Goal: Transaction & Acquisition: Purchase product/service

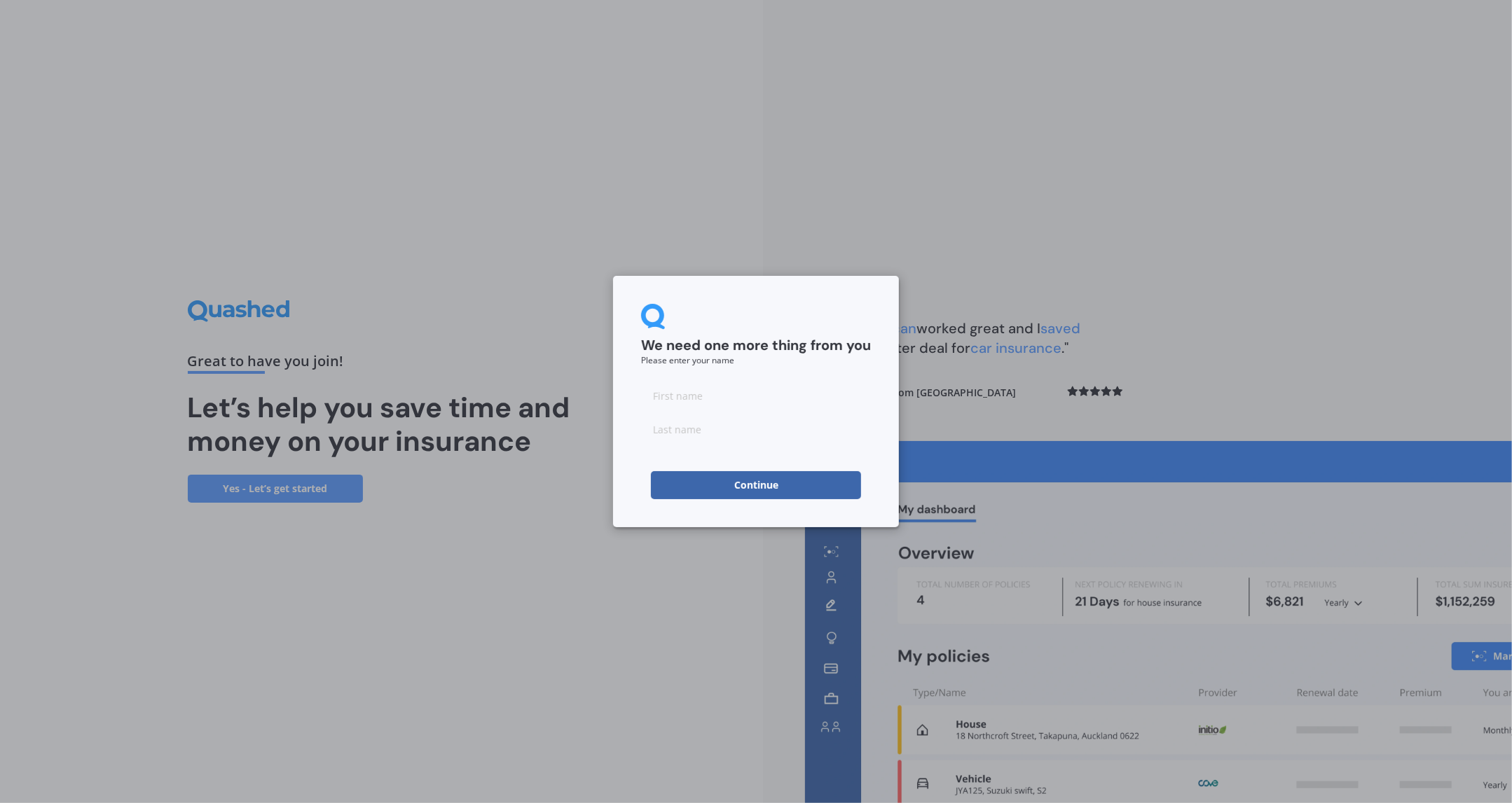
click at [685, 391] on input at bounding box center [756, 396] width 230 height 28
type input "[PERSON_NAME]"
click at [941, 398] on div "We need one more thing from you Please enter your name [PERSON_NAME]" at bounding box center [756, 401] width 1512 height 803
click at [712, 430] on input at bounding box center [756, 429] width 230 height 28
type input "[PERSON_NAME]"
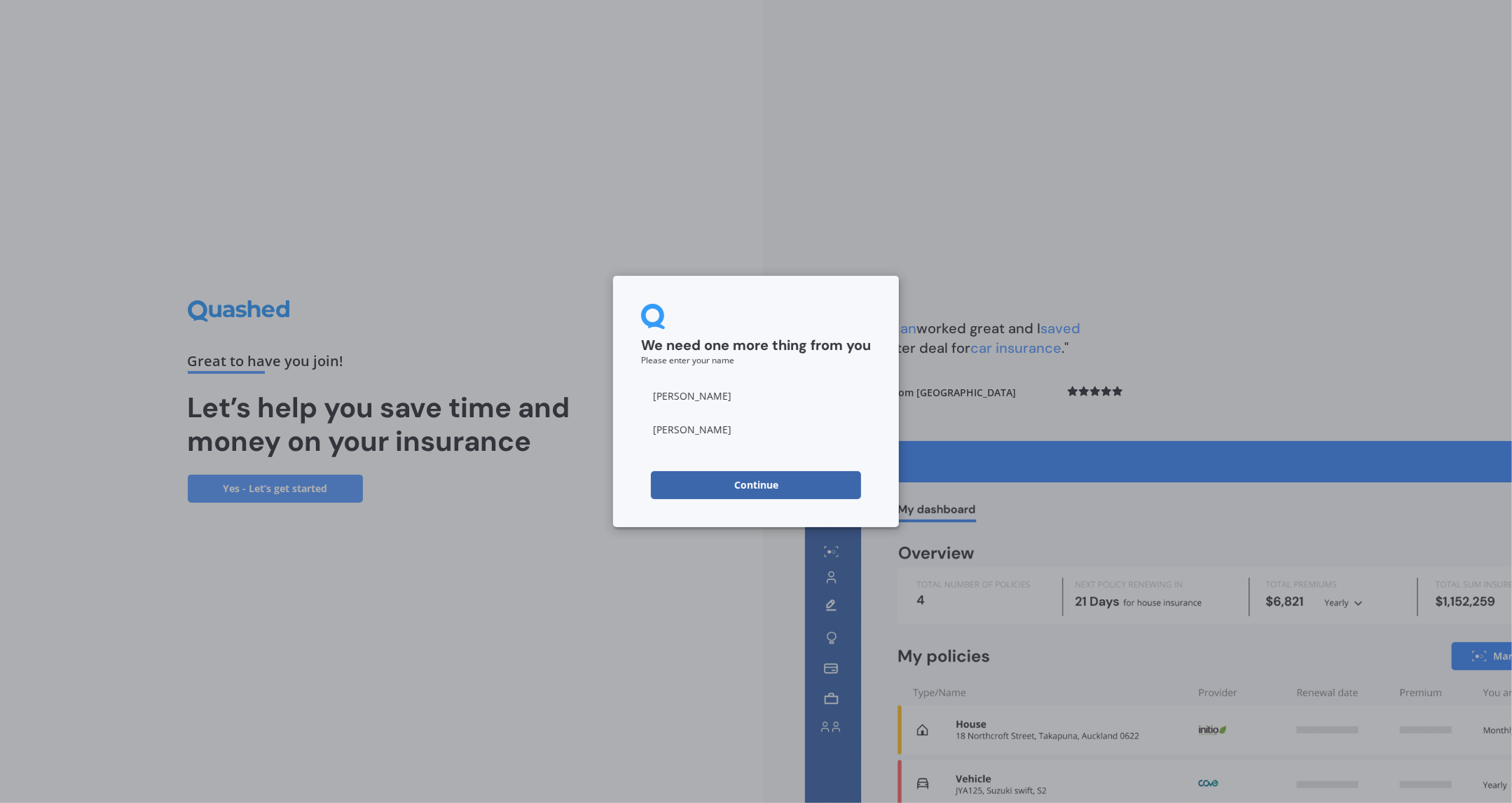
click at [965, 405] on div "We need one more thing from you Please enter your name [PERSON_NAME] Continue" at bounding box center [756, 401] width 1512 height 803
click at [787, 477] on button "Continue" at bounding box center [756, 485] width 210 height 28
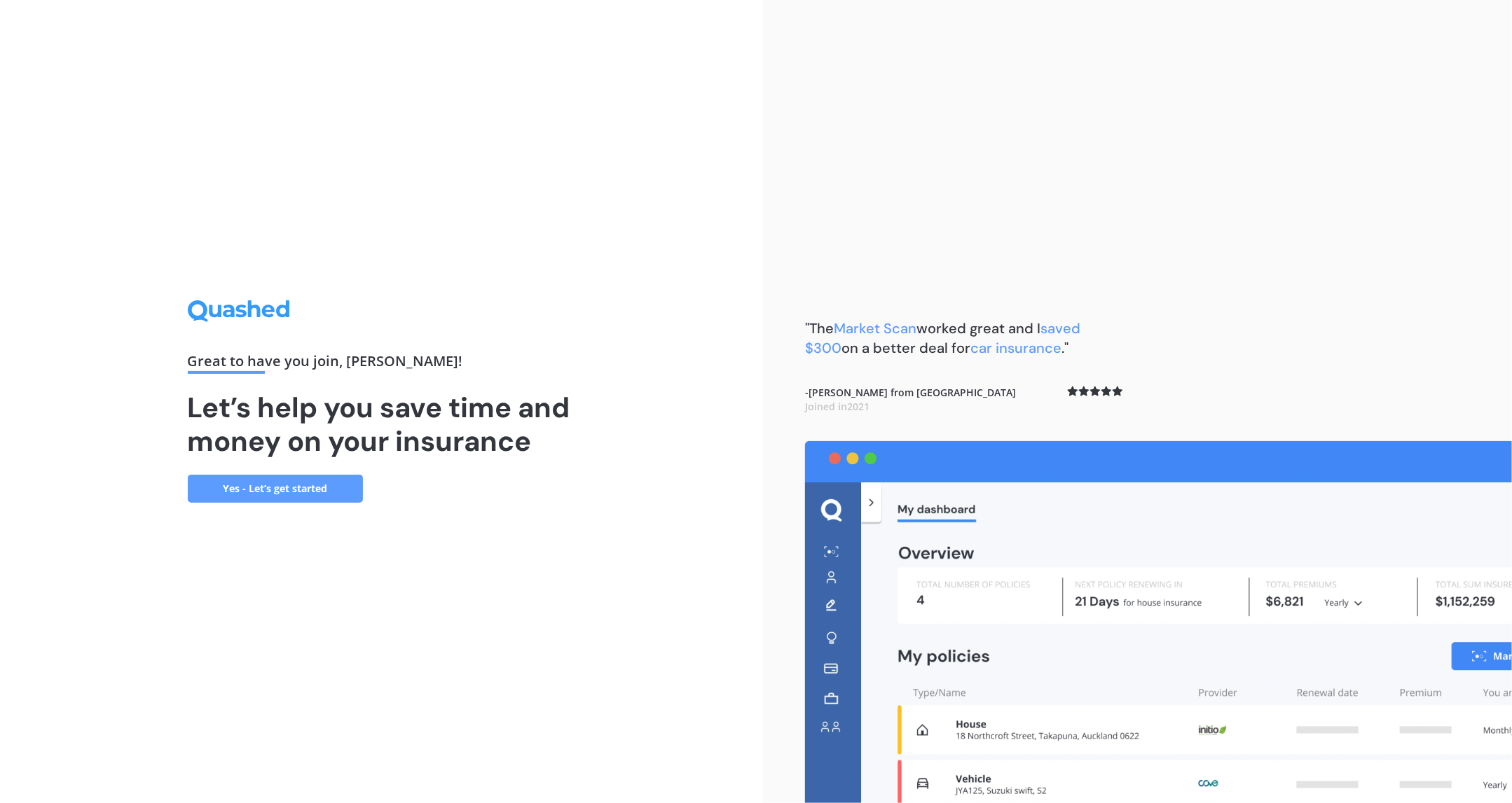
click at [255, 486] on link "Yes - Let’s get started" at bounding box center [275, 489] width 175 height 28
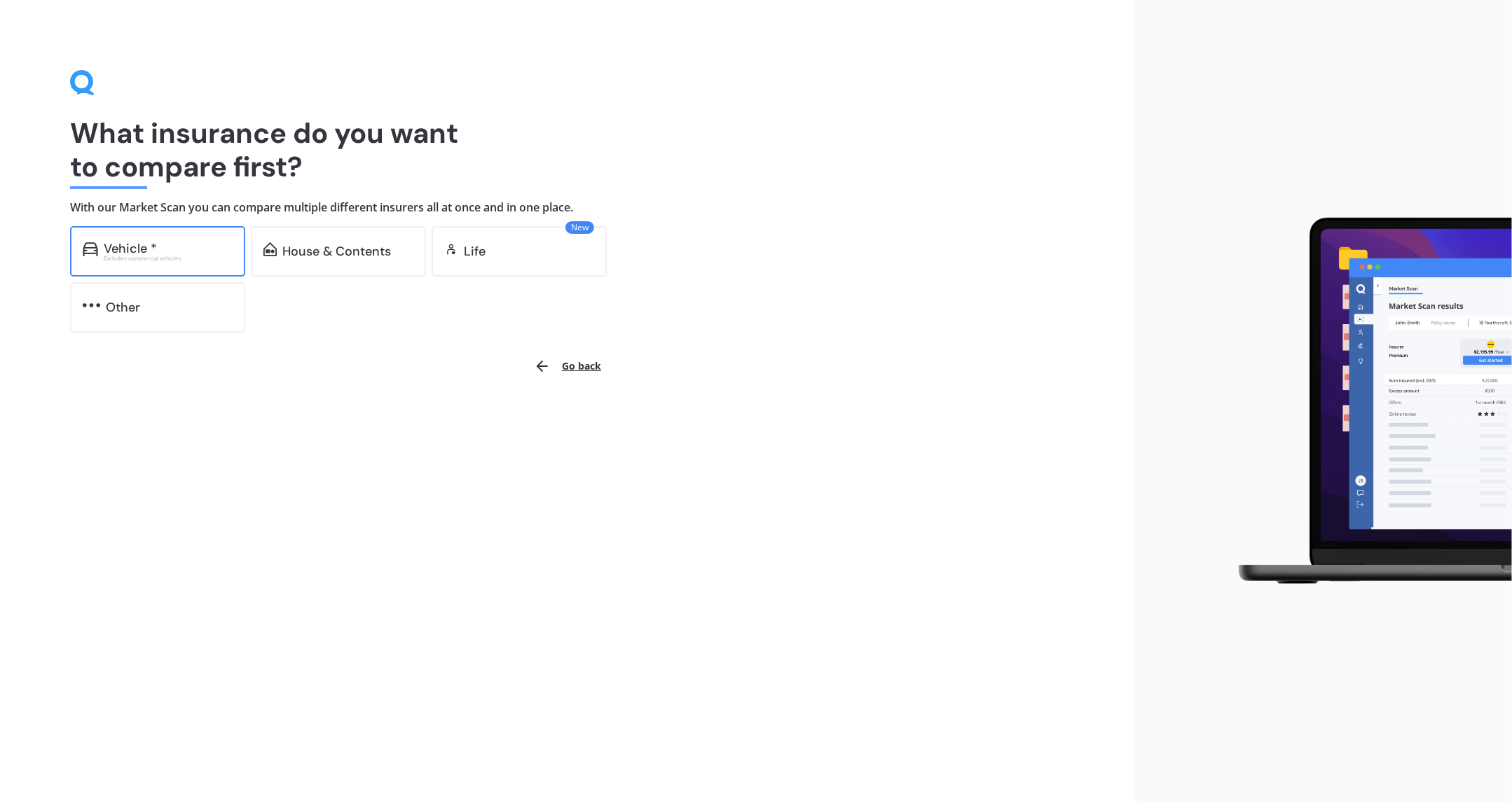
click at [147, 248] on div "Vehicle *" at bounding box center [129, 248] width 53 height 14
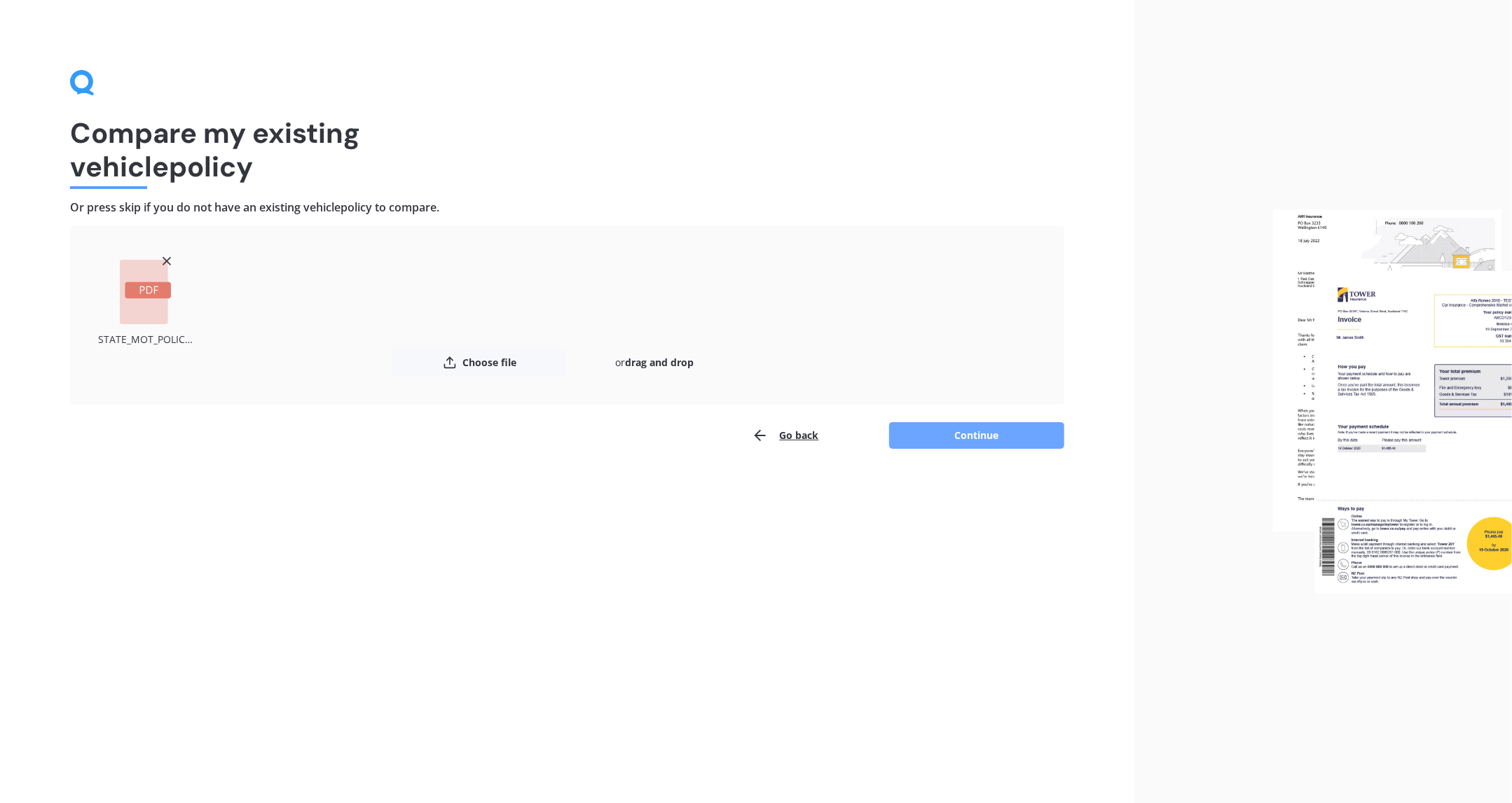
click at [971, 438] on button "Continue" at bounding box center [977, 436] width 175 height 27
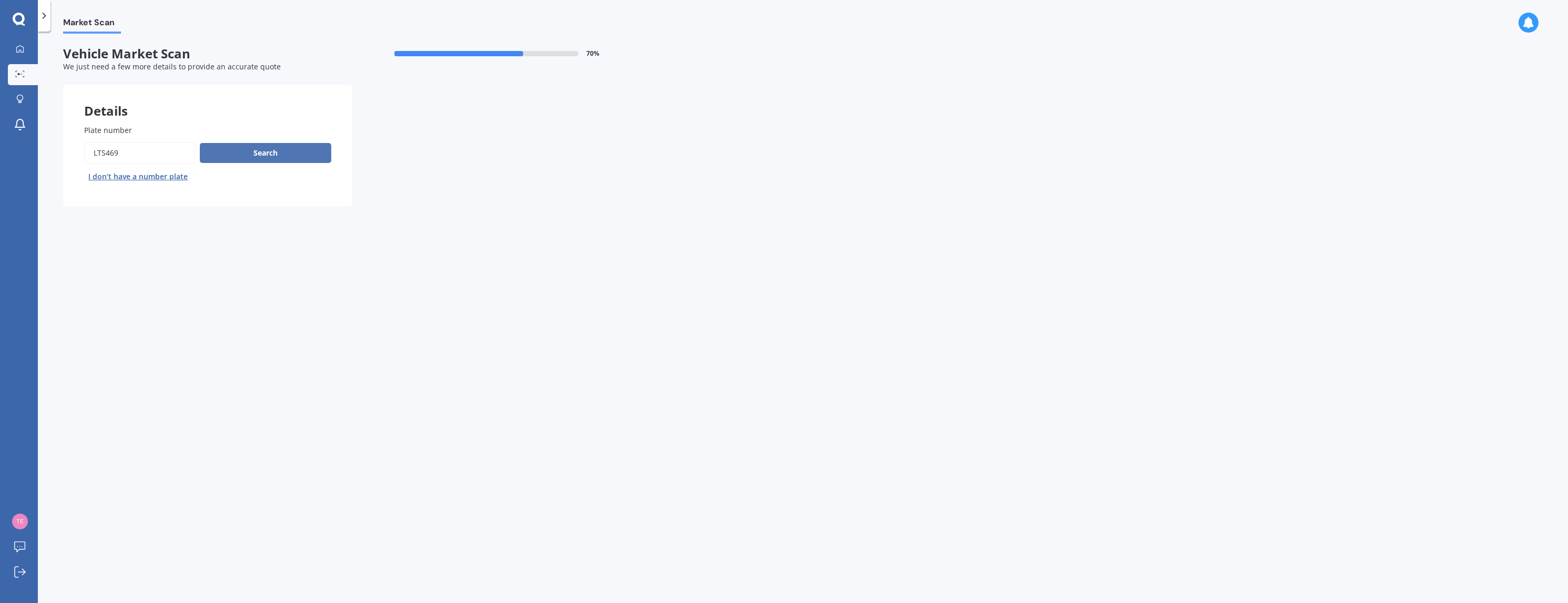
click at [258, 156] on button "Search" at bounding box center [266, 153] width 132 height 20
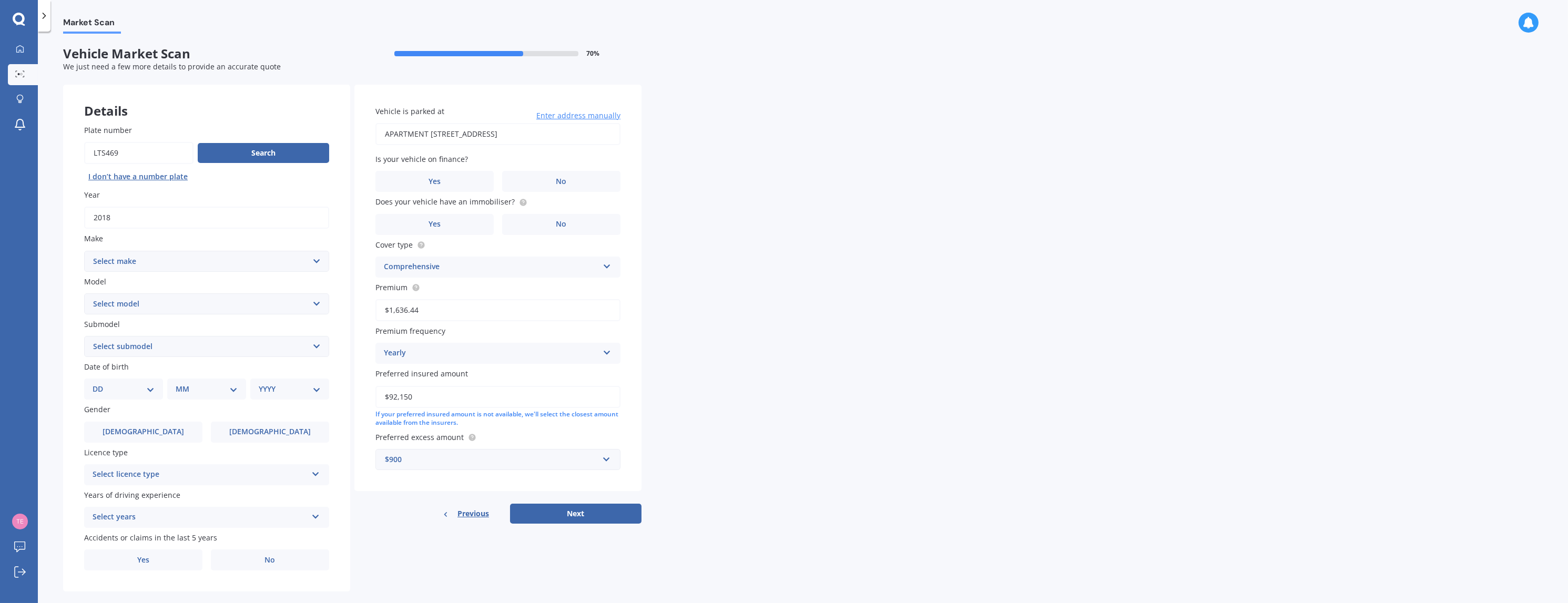
scroll to position [16, 0]
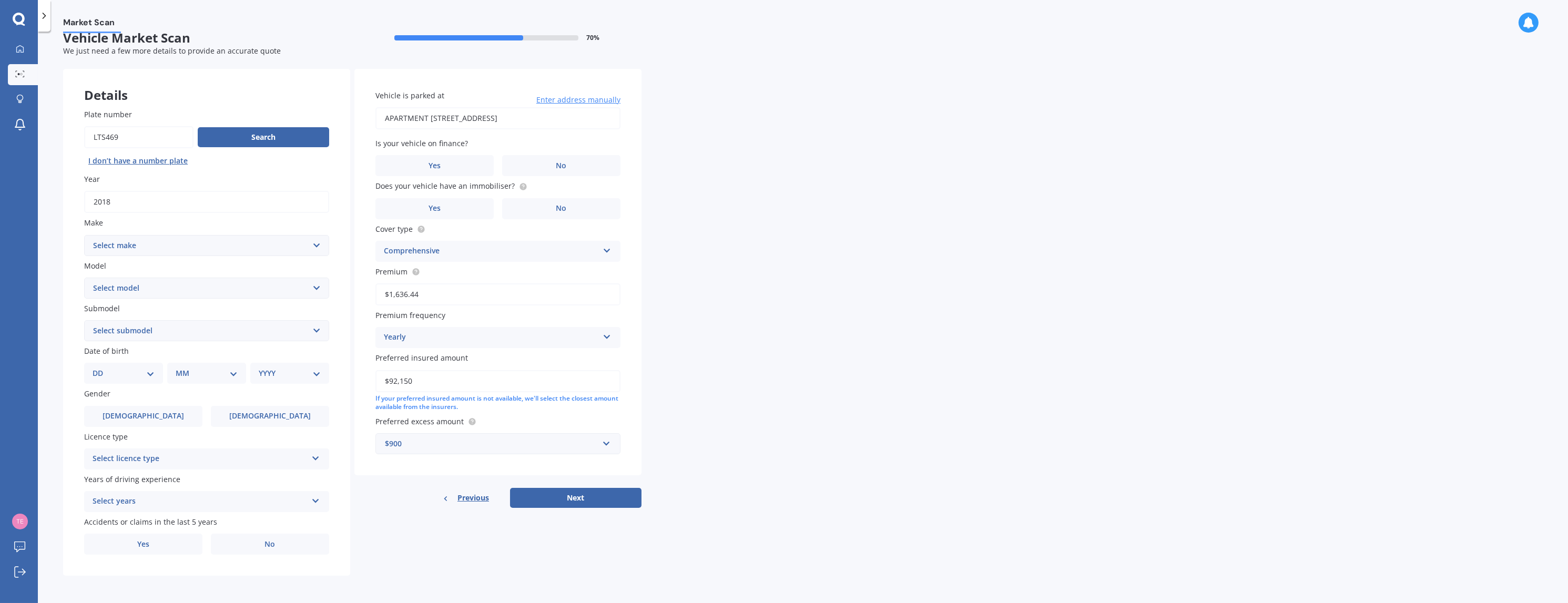
click at [315, 242] on select "Select make AC ALFA ROMEO ASTON [PERSON_NAME] AUDI AUSTIN BEDFORD Bentley BMW B…" at bounding box center [207, 246] width 245 height 21
select select "MERCEDES AMG"
click at [84, 235] on select "Select make AC ALFA ROMEO ASTON [PERSON_NAME] AUDI AUSTIN BEDFORD Bentley BMW B…" at bounding box center [207, 246] width 245 height 21
click at [313, 287] on select "Select model C C63" at bounding box center [207, 288] width 245 height 21
select select "C63"
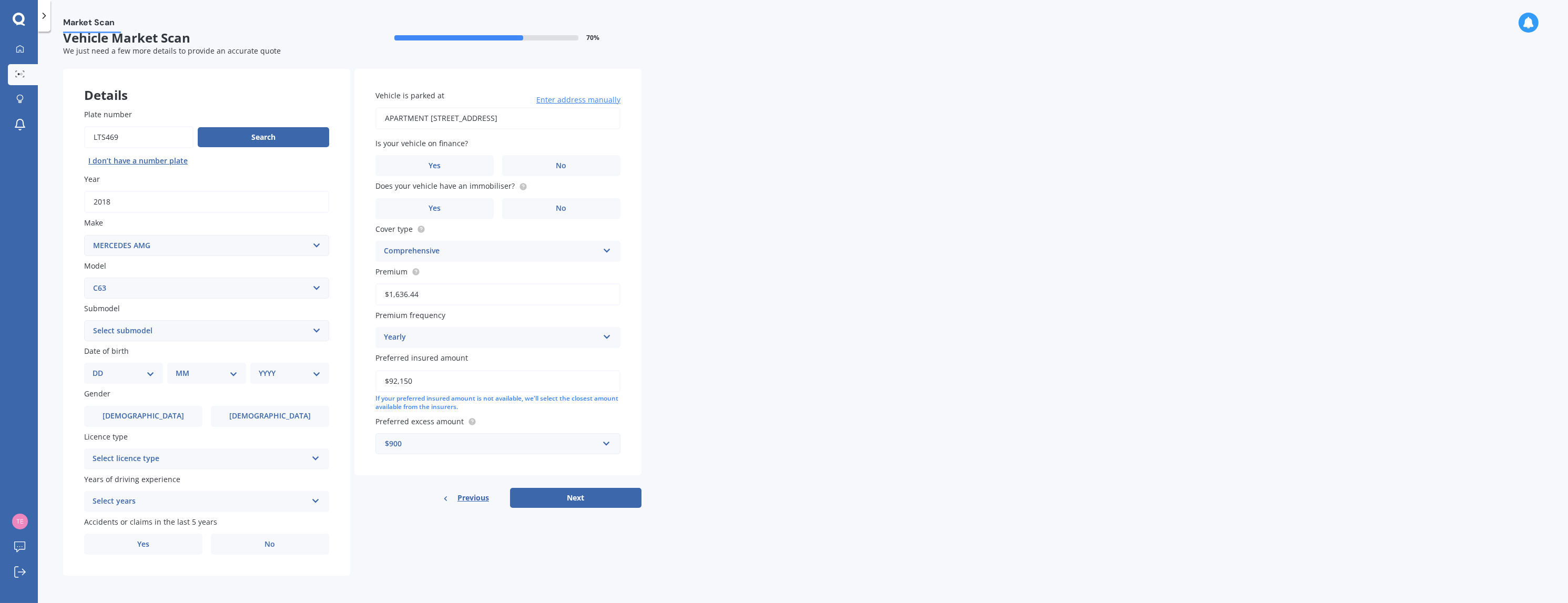
click at [84, 278] on select "Select model C C63" at bounding box center [207, 288] width 245 height 21
click at [313, 329] on select "Select submodel AMG" at bounding box center [207, 331] width 245 height 21
select select "AMG"
click at [84, 320] on select "Select submodel AMG" at bounding box center [207, 331] width 245 height 21
click at [150, 374] on select "DD 01 02 03 04 05 06 07 08 09 10 11 12 13 14 15 16 17 18 19 20 21 22 23 24 25 2…" at bounding box center [123, 374] width 62 height 12
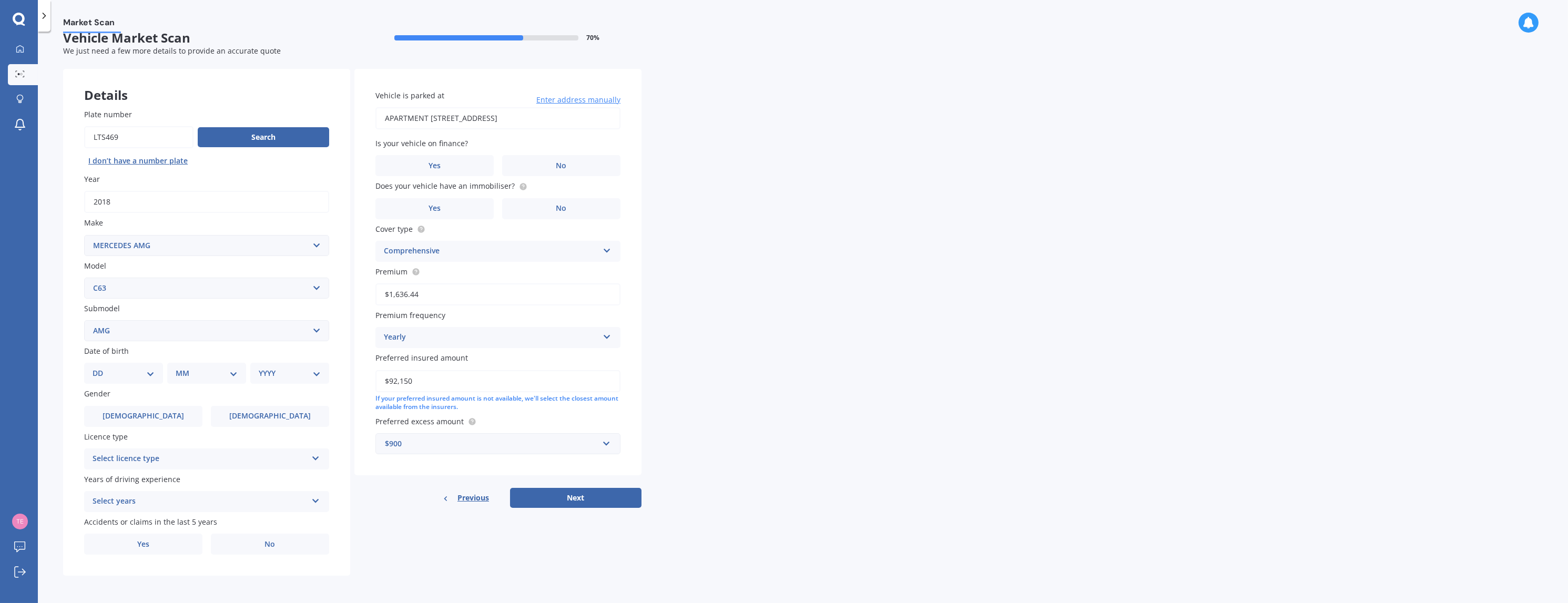
select select "04"
click at [100, 368] on select "DD 01 02 03 04 05 06 07 08 09 10 11 12 13 14 15 16 17 18 19 20 21 22 23 24 25 2…" at bounding box center [123, 374] width 62 height 12
click at [232, 374] on select "MM 01 02 03 04 05 06 07 08 09 10 11 12" at bounding box center [209, 374] width 58 height 12
select select "01"
click at [180, 368] on select "MM 01 02 03 04 05 06 07 08 09 10 11 12" at bounding box center [209, 374] width 58 height 12
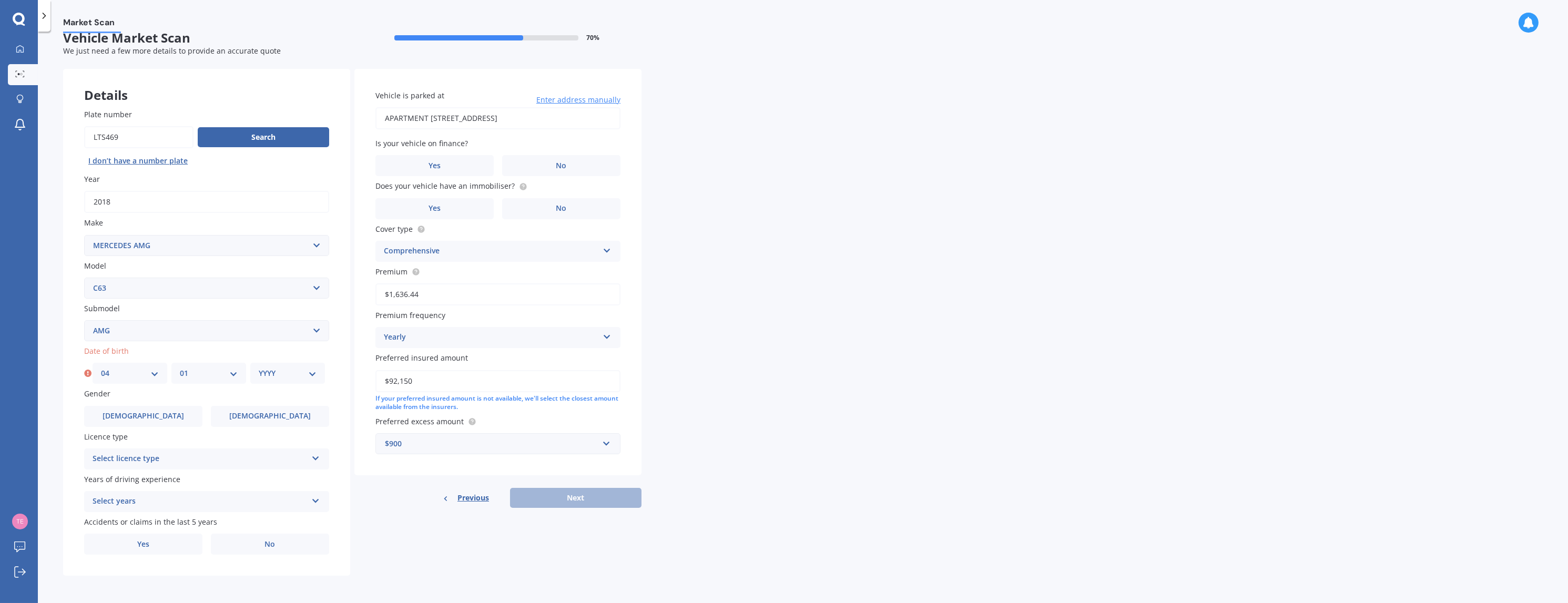
click at [312, 374] on select "YYYY 2025 2024 2023 2022 2021 2020 2019 2018 2017 2016 2015 2014 2013 2012 2011…" at bounding box center [287, 374] width 58 height 12
select select "1962"
click at [259, 368] on select "YYYY 2025 2024 2023 2022 2021 2020 2019 2018 2017 2016 2015 2014 2013 2012 2011…" at bounding box center [287, 374] width 58 height 12
click at [147, 420] on span "[DEMOGRAPHIC_DATA]" at bounding box center [143, 417] width 83 height 9
click at [0, 0] on input "[DEMOGRAPHIC_DATA]" at bounding box center [0, 0] width 0 height 0
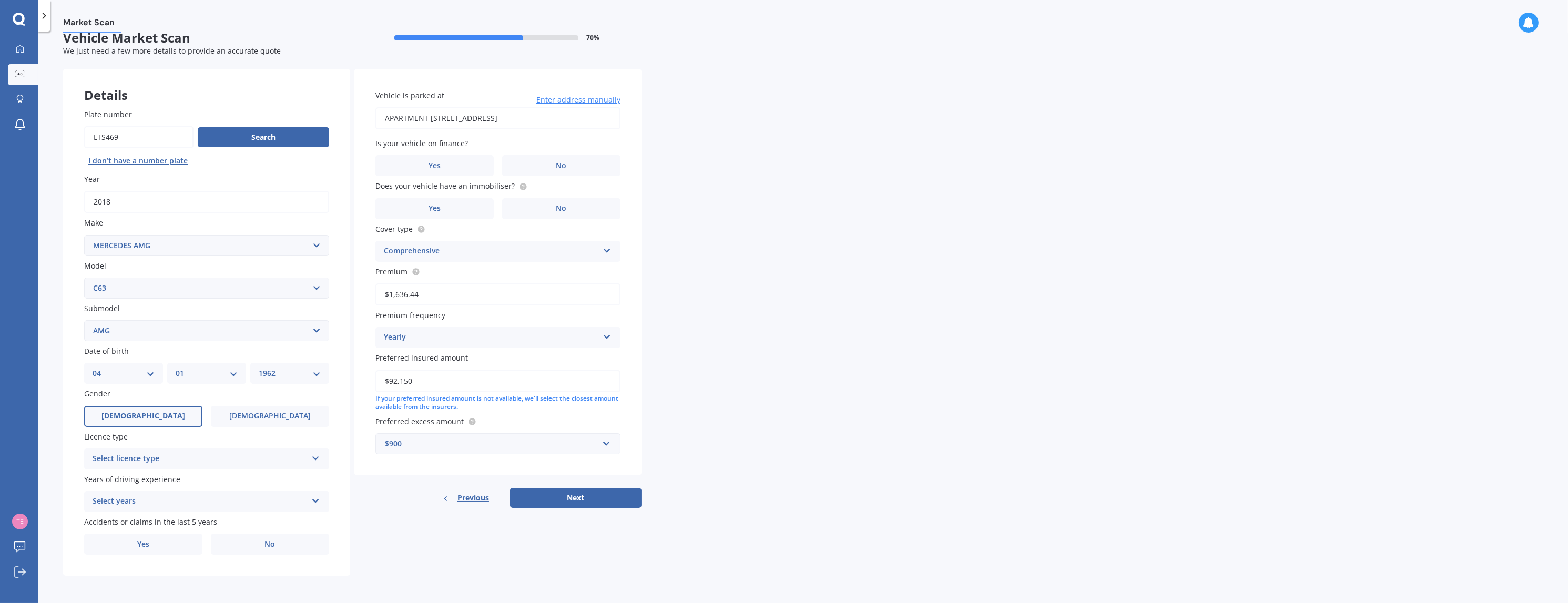
click at [317, 456] on icon at bounding box center [316, 456] width 9 height 7
click at [186, 462] on div "NZ Full" at bounding box center [199, 459] width 214 height 12
click at [311, 455] on icon at bounding box center [315, 457] width 9 height 7
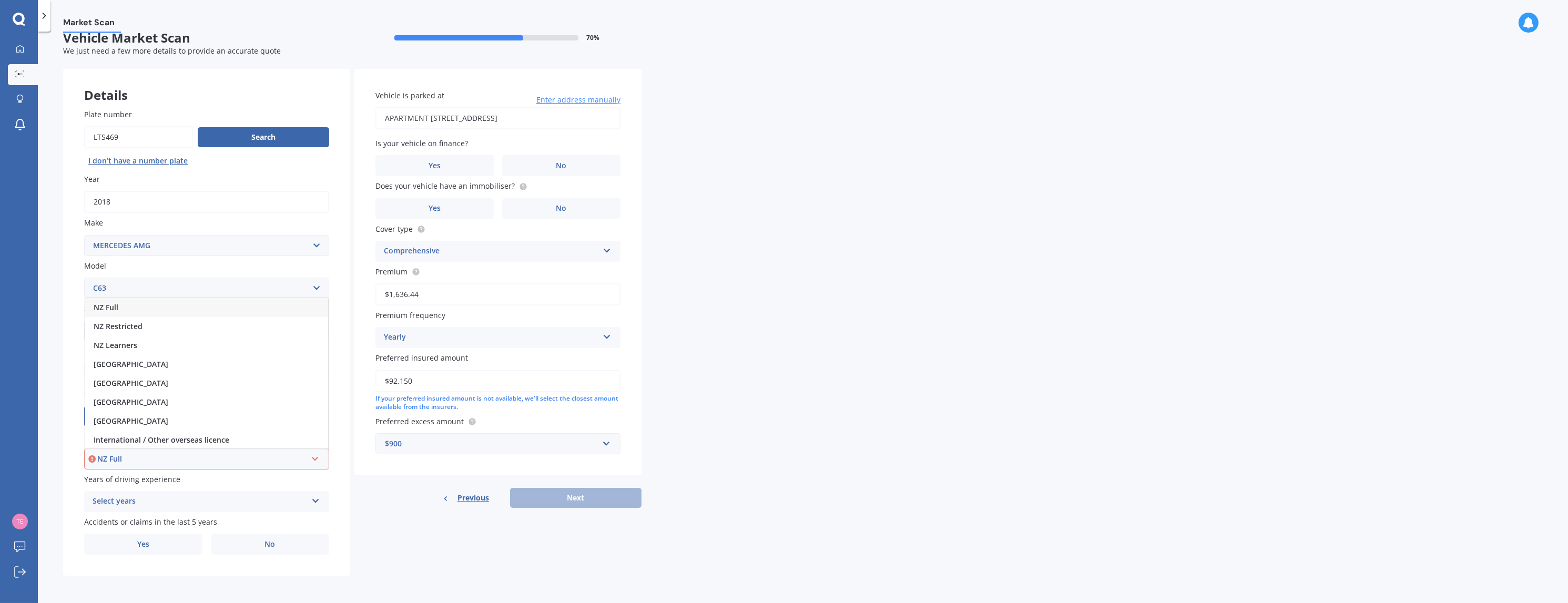
click at [138, 307] on div "NZ Full" at bounding box center [207, 307] width 243 height 19
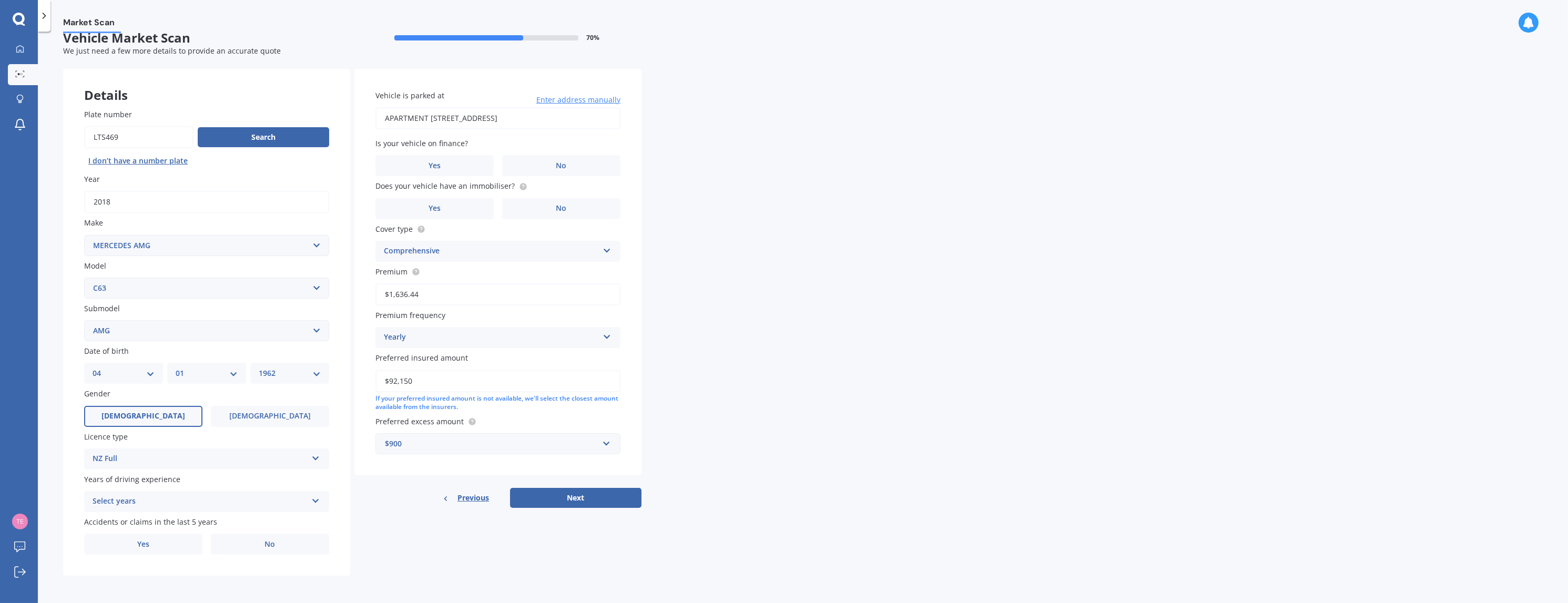
click at [315, 498] on icon at bounding box center [316, 499] width 9 height 7
click at [195, 404] on div "5 or more years" at bounding box center [207, 405] width 244 height 19
click at [252, 543] on label "No" at bounding box center [270, 544] width 119 height 21
click at [0, 0] on input "No" at bounding box center [0, 0] width 0 height 0
click at [283, 542] on label "No" at bounding box center [270, 544] width 119 height 21
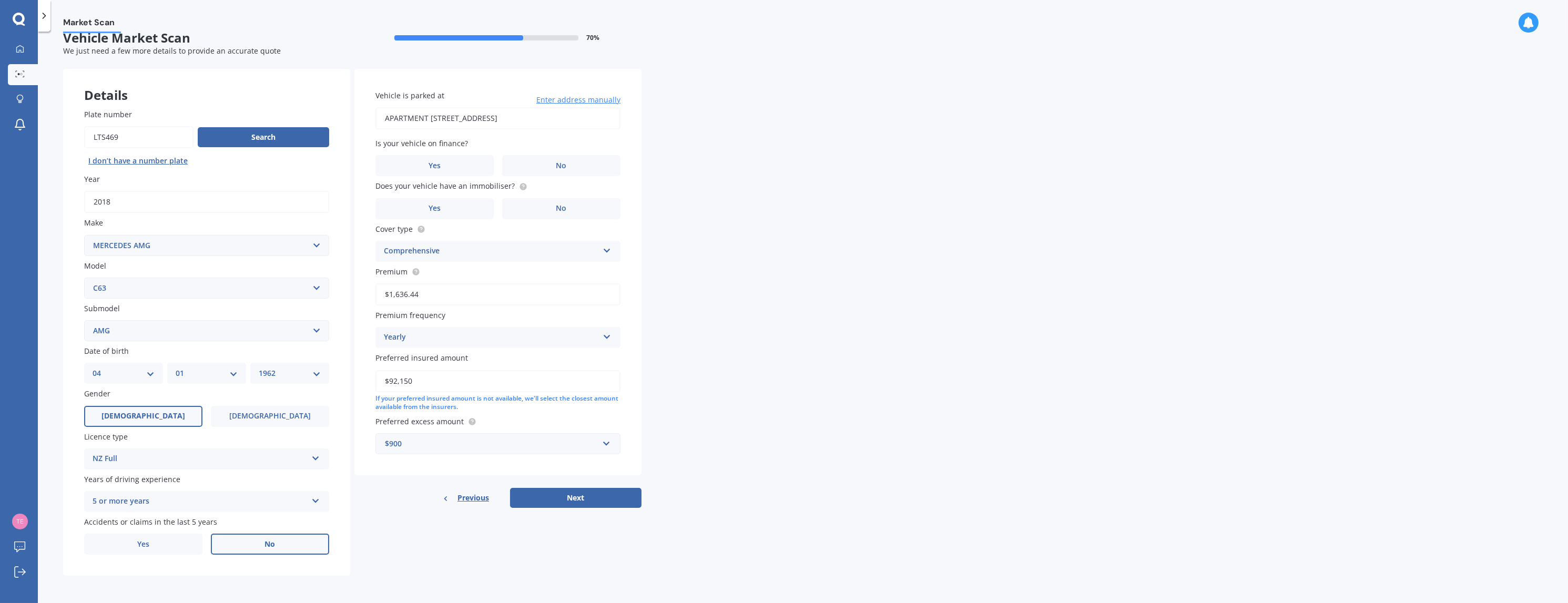
click at [0, 0] on input "No" at bounding box center [0, 0] width 0 height 0
click at [581, 167] on label "No" at bounding box center [562, 166] width 119 height 21
click at [0, 0] on input "No" at bounding box center [0, 0] width 0 height 0
click at [557, 209] on span "No" at bounding box center [562, 209] width 10 height 9
click at [0, 0] on input "No" at bounding box center [0, 0] width 0 height 0
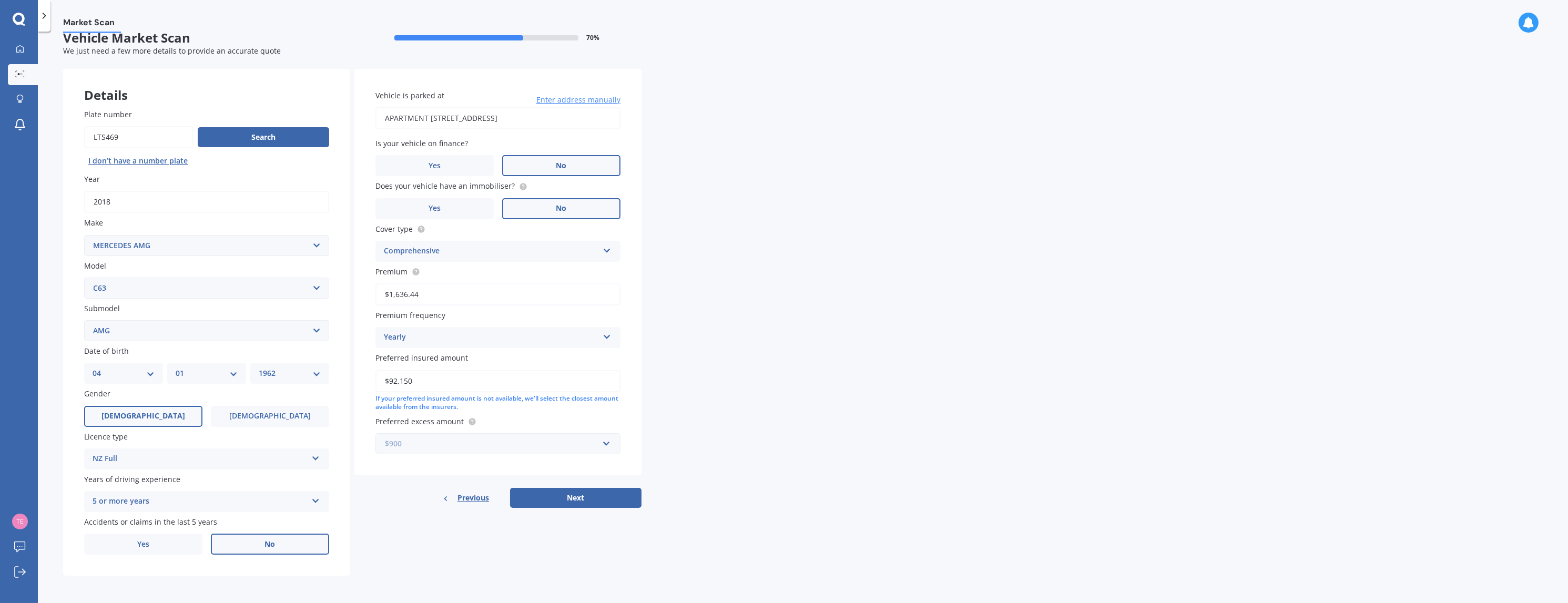
click at [603, 443] on input "text" at bounding box center [494, 444] width 235 height 20
click at [473, 404] on div "$1,500" at bounding box center [498, 405] width 244 height 20
click at [579, 497] on button "Next" at bounding box center [576, 498] width 132 height 20
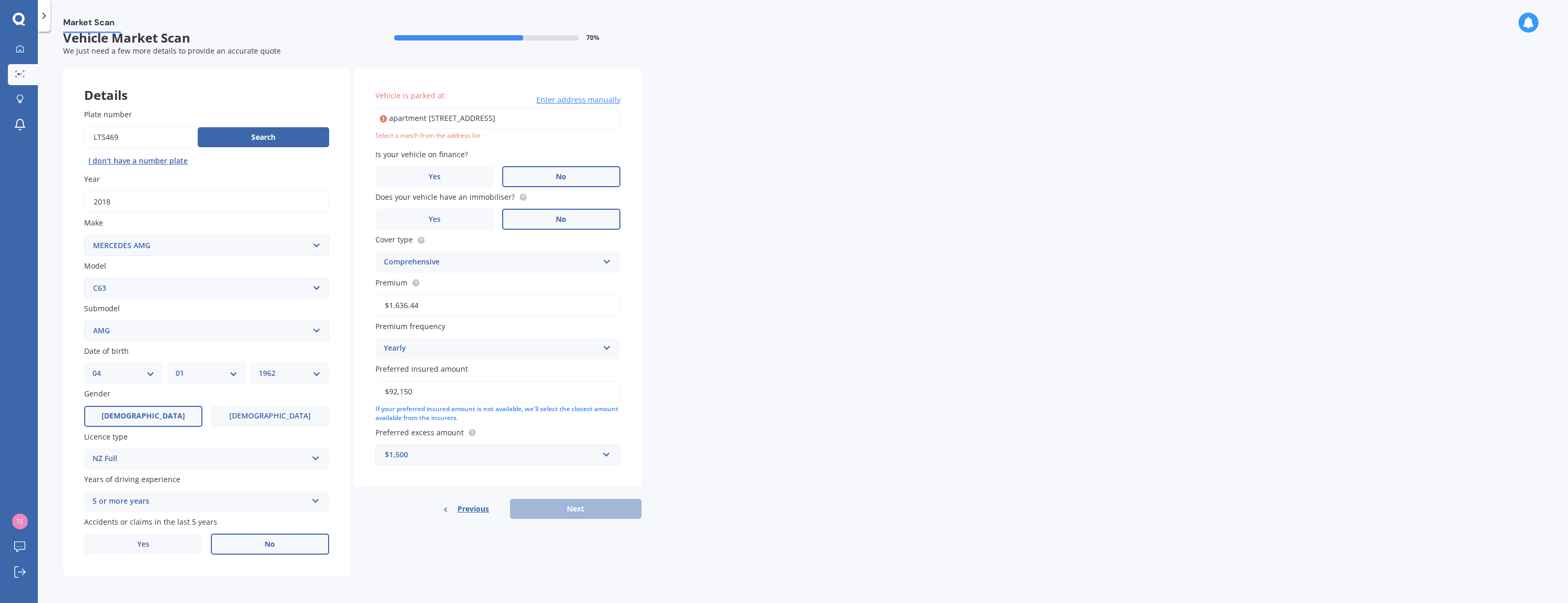
scroll to position [0, 0]
type input "[STREET_ADDRESS]"
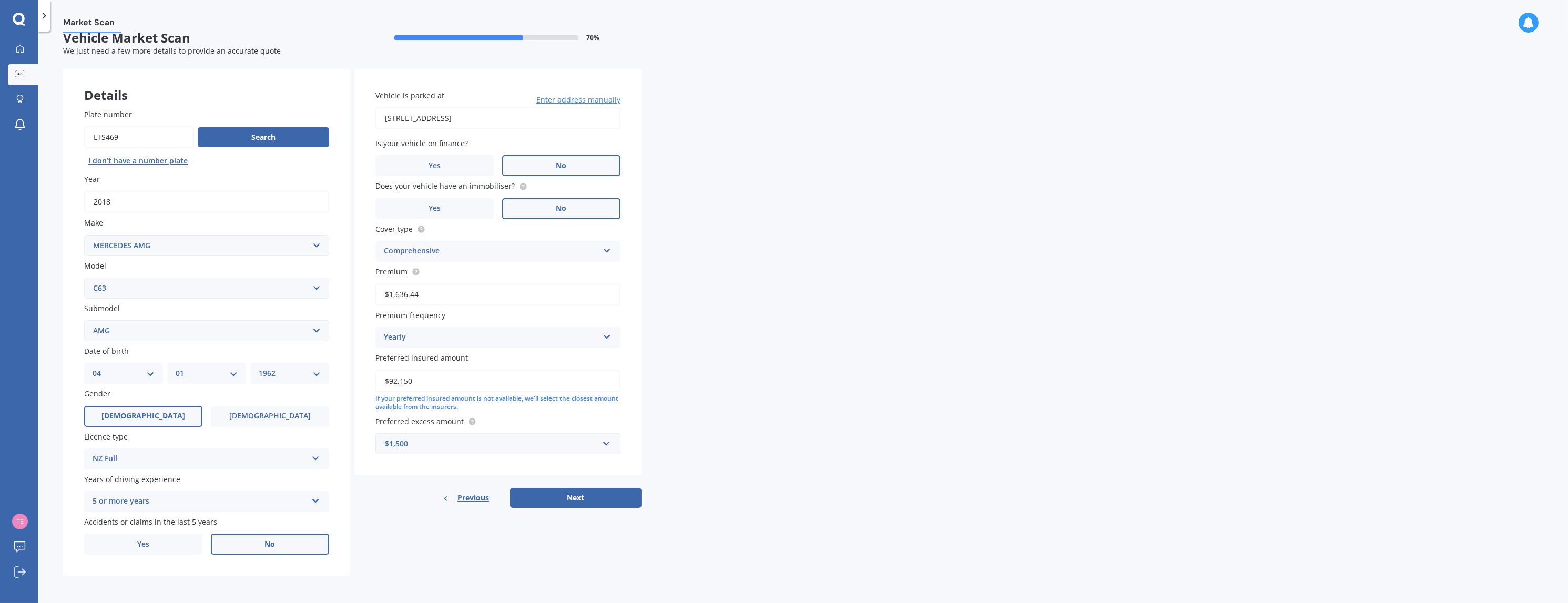
drag, startPoint x: 583, startPoint y: 498, endPoint x: 798, endPoint y: 523, distance: 216.4
click at [583, 498] on button "Next" at bounding box center [576, 498] width 132 height 20
select select "04"
select select "01"
select select "1962"
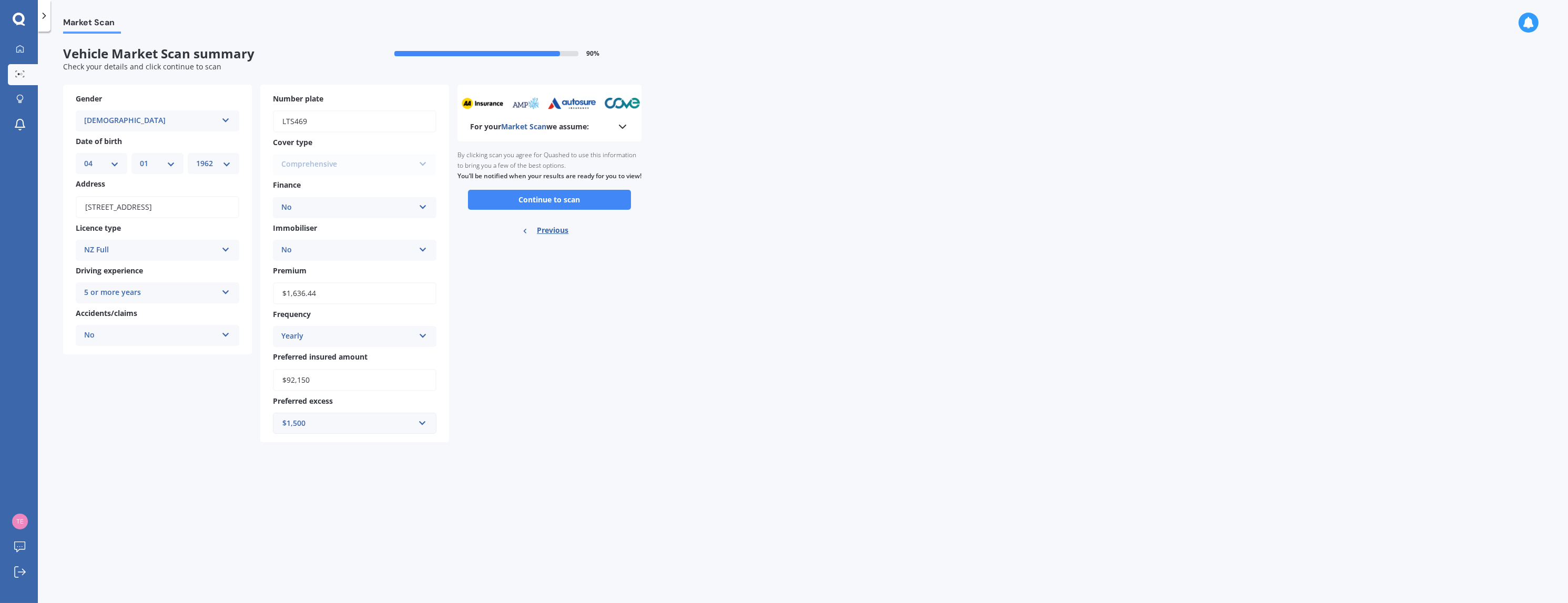
click at [623, 125] on icon at bounding box center [622, 126] width 12 height 12
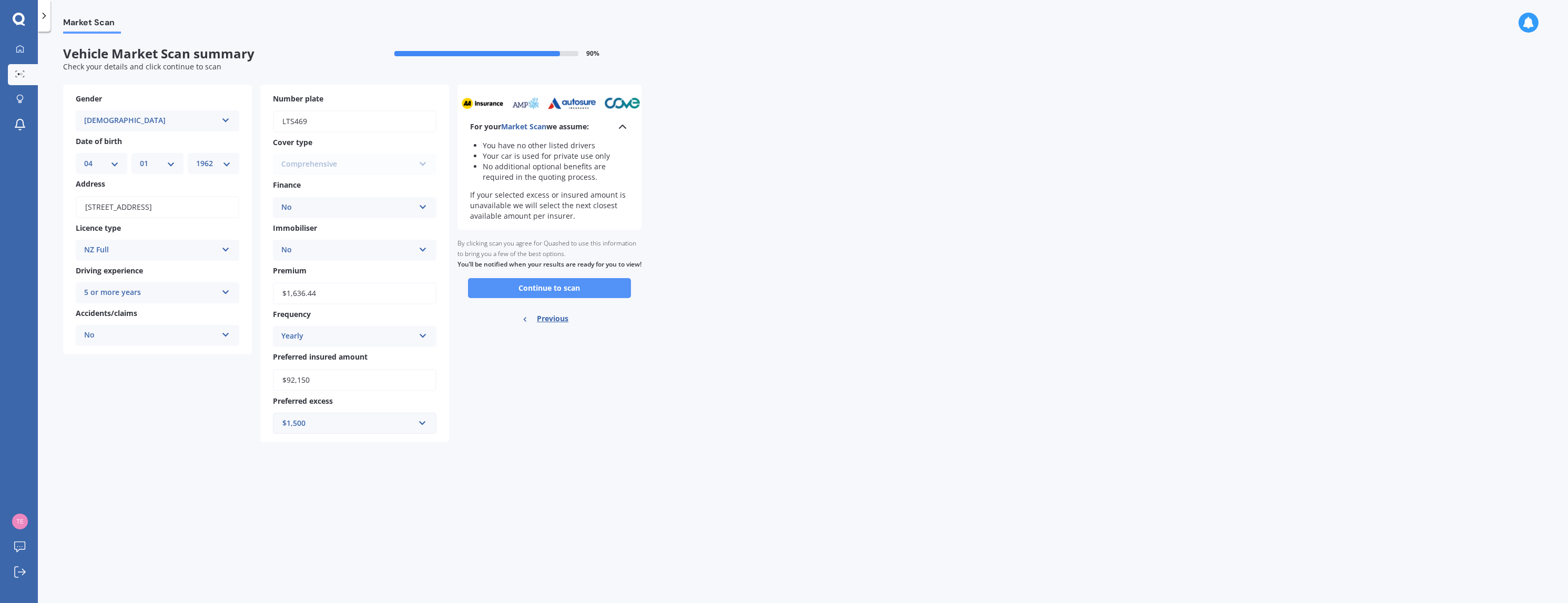
click at [592, 298] on button "Continue to scan" at bounding box center [549, 288] width 163 height 20
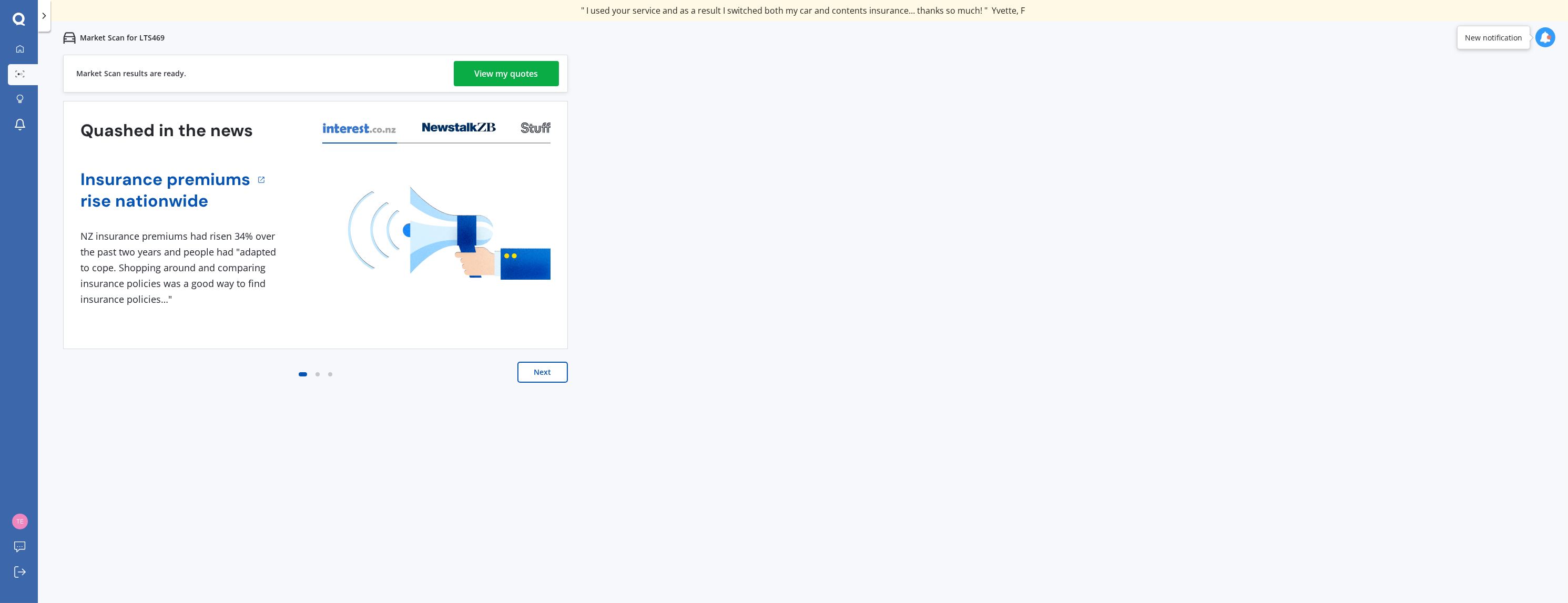
click at [511, 73] on div "View my quotes" at bounding box center [507, 74] width 64 height 25
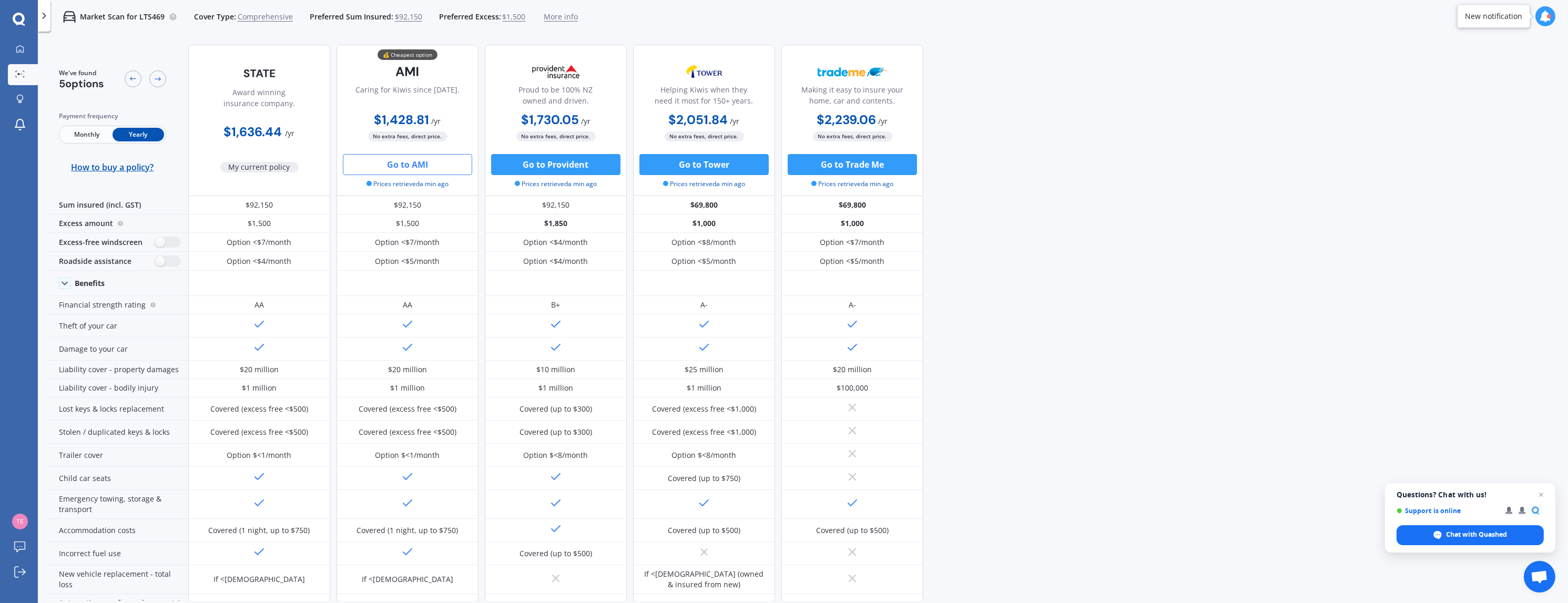
click at [400, 166] on button "Go to AMI" at bounding box center [407, 164] width 129 height 21
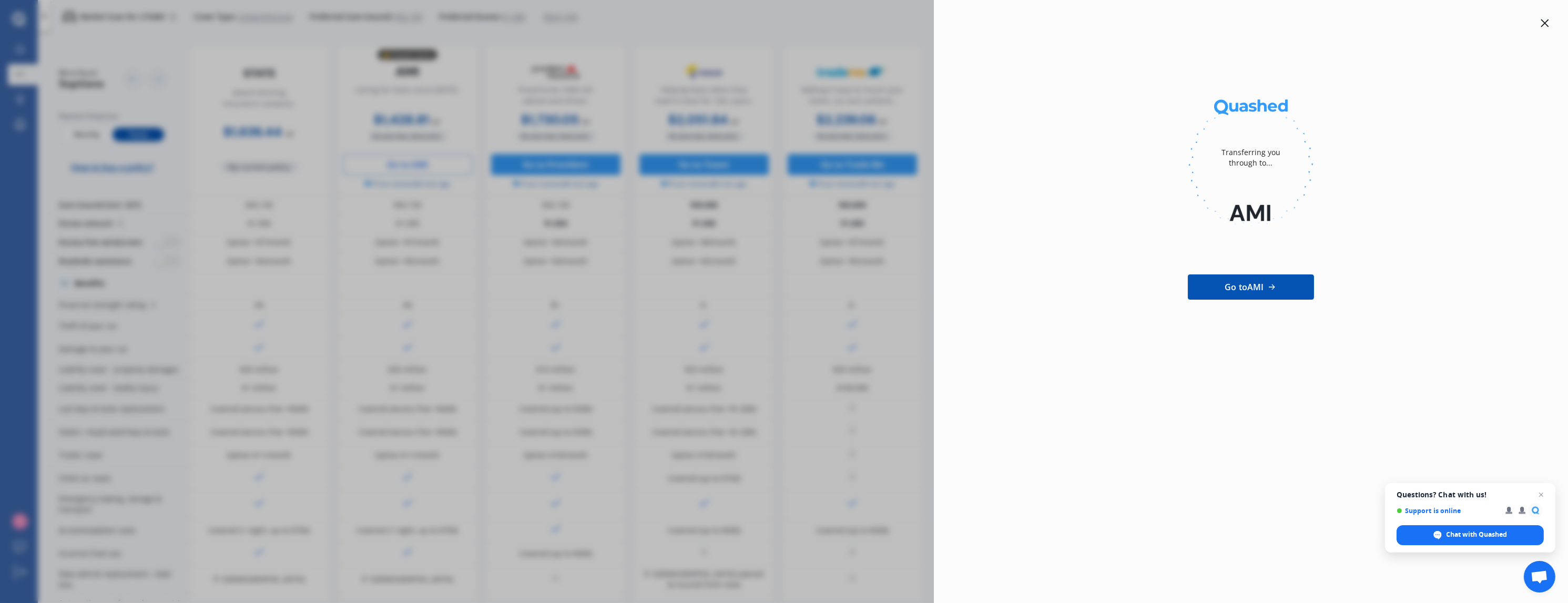
click at [701, 224] on div "Transferring you through to... Go to AMI" at bounding box center [784, 301] width 1568 height 603
